Goal: Find specific page/section

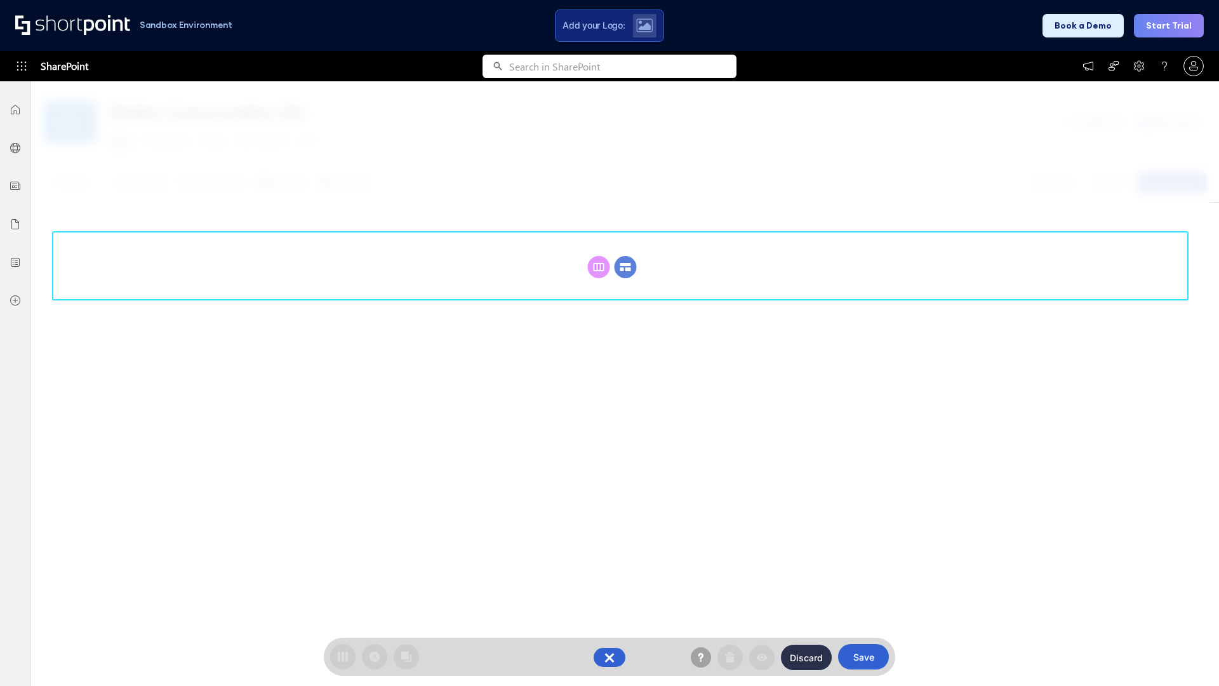
click at [625, 267] on circle at bounding box center [625, 267] width 22 height 22
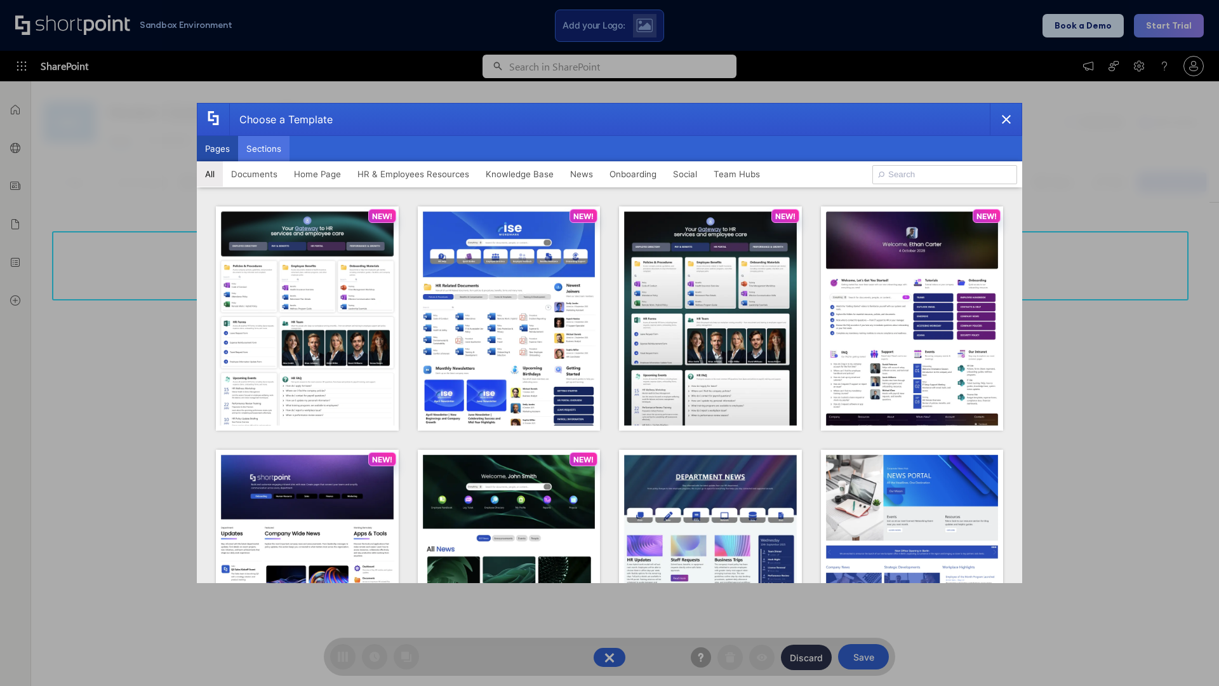
click at [263, 149] on button "Sections" at bounding box center [263, 148] width 51 height 25
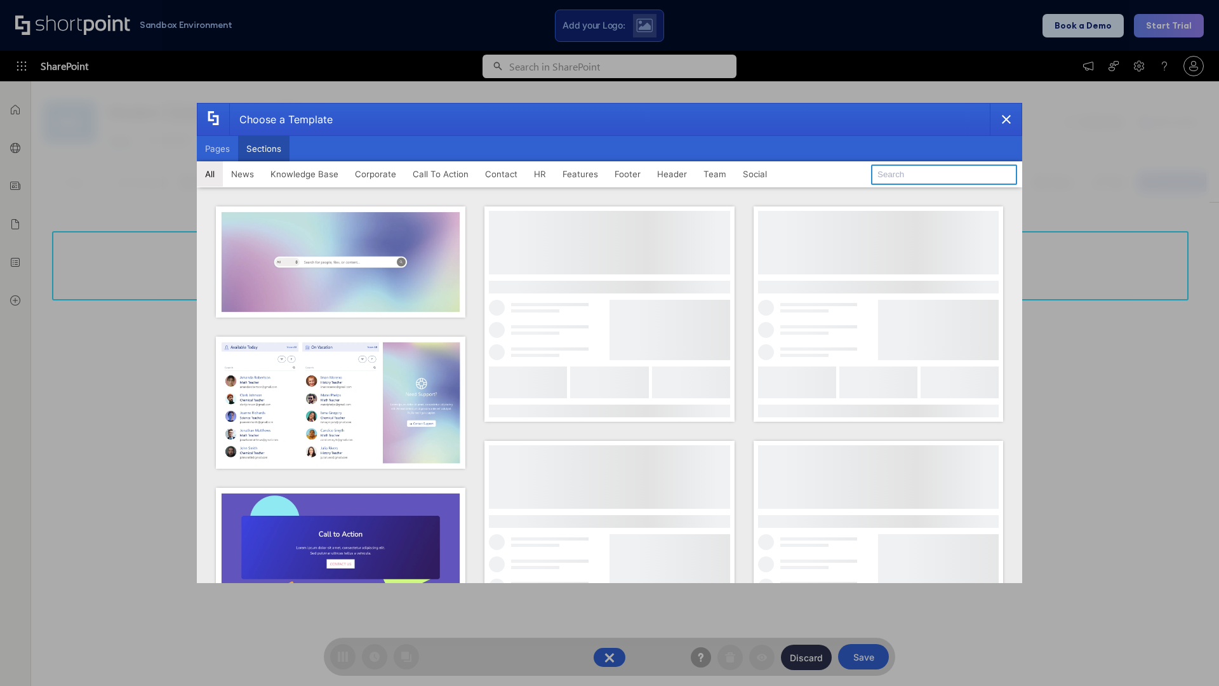
type input "Footer 5"
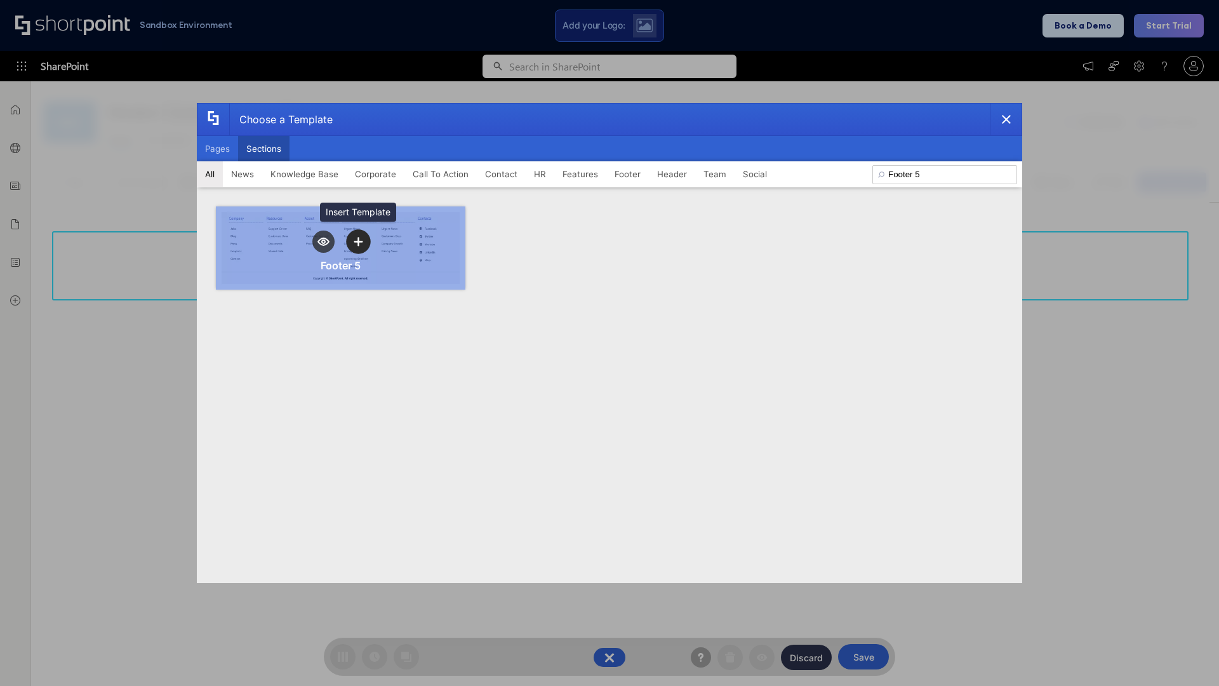
click at [358, 241] on icon "template selector" at bounding box center [358, 241] width 9 height 9
